Goal: Find specific page/section: Find specific page/section

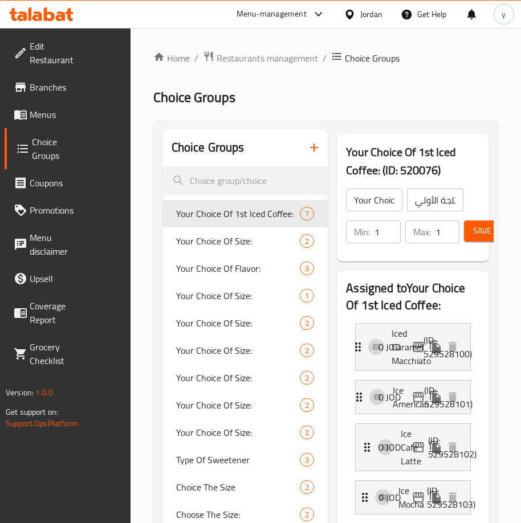
click at [380, 17] on div "Jordan" at bounding box center [371, 14] width 22 height 13
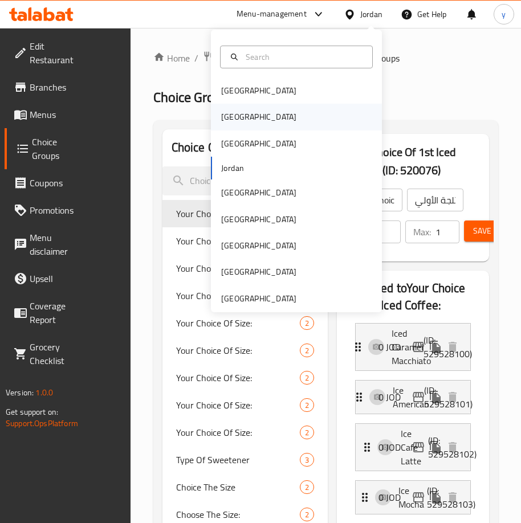
click at [239, 116] on div "[GEOGRAPHIC_DATA]" at bounding box center [258, 117] width 93 height 26
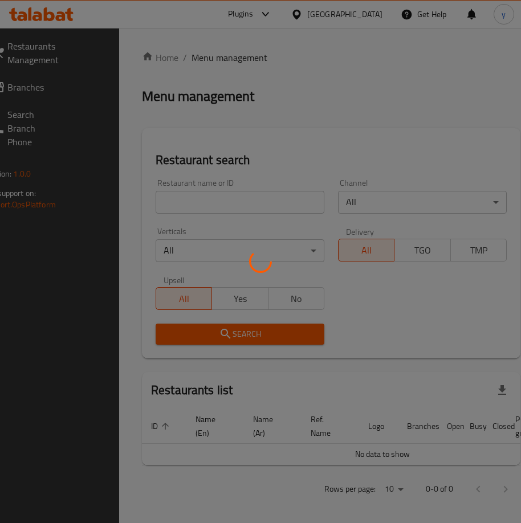
click at [34, 87] on div at bounding box center [260, 261] width 521 height 523
